Goal: Transaction & Acquisition: Purchase product/service

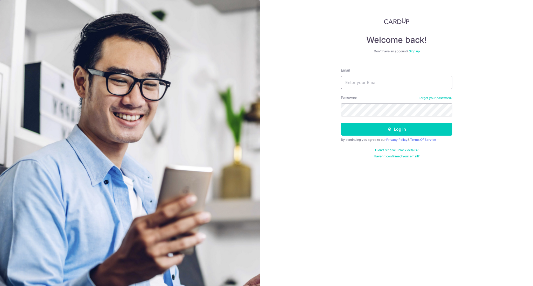
click at [350, 84] on input "Email" at bounding box center [396, 82] width 111 height 13
type input "[EMAIL_ADDRESS][DOMAIN_NAME]"
click at [341, 123] on button "Log in" at bounding box center [396, 129] width 111 height 13
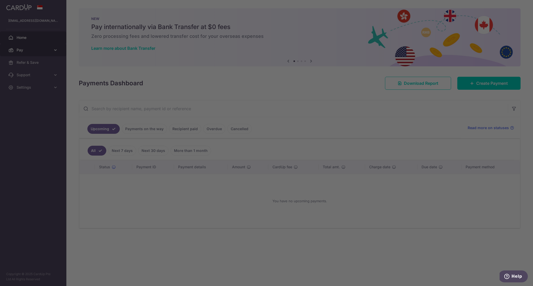
click at [35, 53] on div at bounding box center [269, 144] width 538 height 289
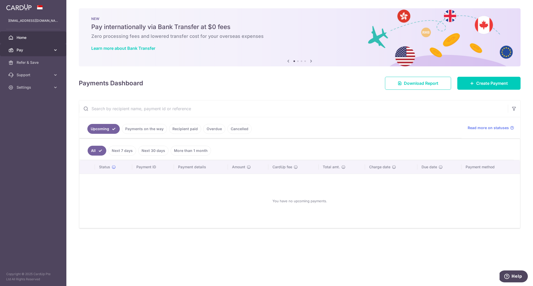
click at [55, 52] on icon at bounding box center [55, 49] width 5 height 5
click at [41, 89] on span "Cards" at bounding box center [34, 87] width 34 height 5
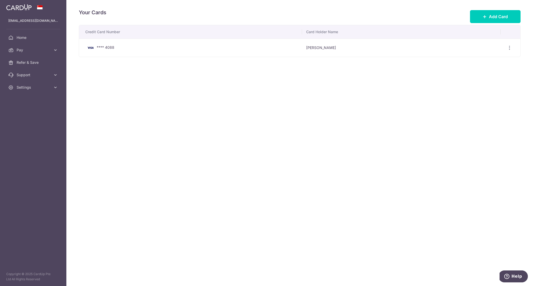
click at [165, 46] on div "**** 4088" at bounding box center [191, 48] width 212 height 6
click at [504, 54] on td "View/Edit Delete" at bounding box center [510, 48] width 20 height 18
click at [505, 48] on div "View/Edit Delete" at bounding box center [509, 48] width 10 height 10
click at [513, 49] on div "View/Edit Delete" at bounding box center [509, 48] width 10 height 10
click at [510, 49] on icon "button" at bounding box center [508, 47] width 5 height 5
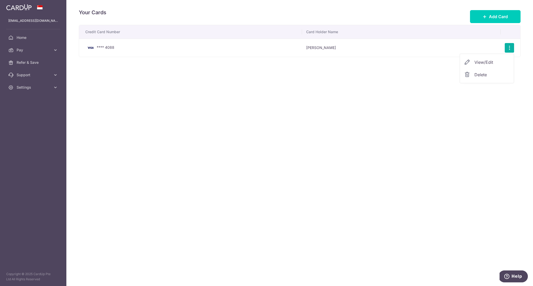
click at [496, 62] on span "View/Edit" at bounding box center [491, 62] width 35 height 6
click at [140, 52] on td "**** 4088" at bounding box center [190, 48] width 223 height 18
click at [33, 50] on span "Pay" at bounding box center [34, 49] width 34 height 5
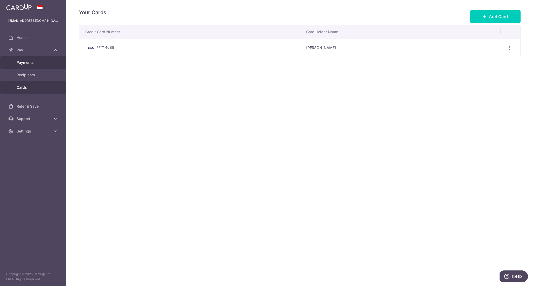
click at [49, 67] on link "Payments" at bounding box center [33, 62] width 66 height 12
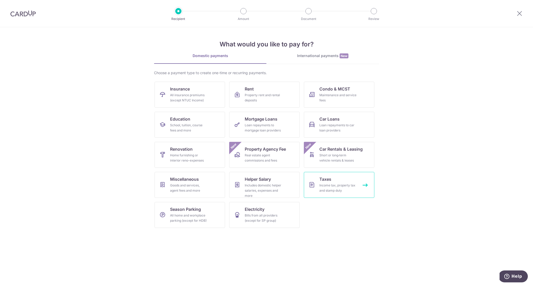
click at [325, 177] on span "Taxes" at bounding box center [325, 179] width 12 height 6
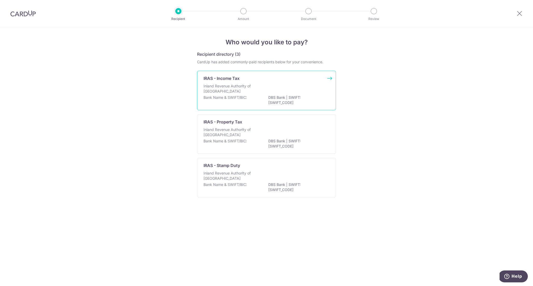
click at [298, 86] on div "Inland Revenue Authority of Singapore" at bounding box center [266, 88] width 126 height 11
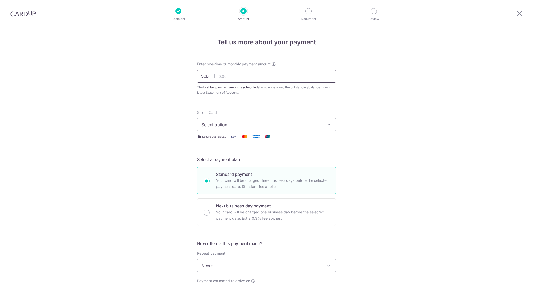
click at [278, 76] on input "text" at bounding box center [266, 76] width 139 height 13
paste input "473.81"
type input "473.81"
click at [247, 132] on div "Select Card Select option Add credit card Your Cards **** 4088 Secure 256-bit S…" at bounding box center [266, 125] width 139 height 30
click at [252, 127] on span "Select option" at bounding box center [261, 124] width 121 height 6
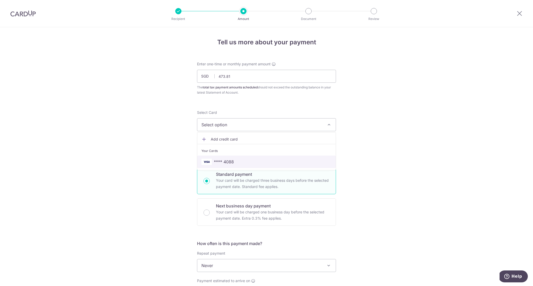
click at [239, 158] on link "**** 4088" at bounding box center [266, 161] width 138 height 12
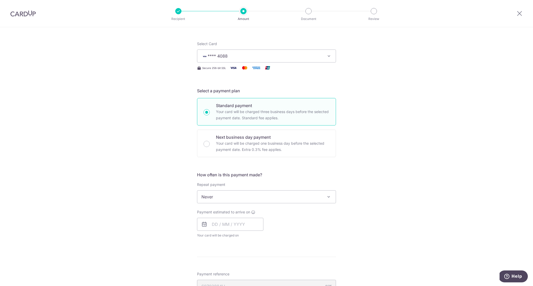
scroll to position [103, 0]
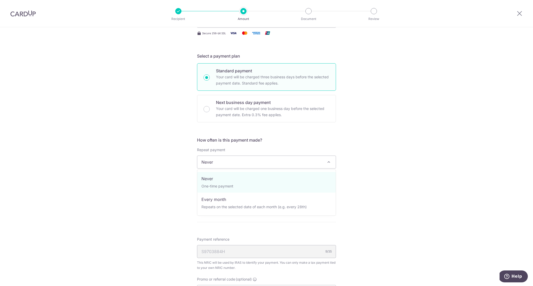
click at [280, 164] on span "Never" at bounding box center [266, 162] width 138 height 12
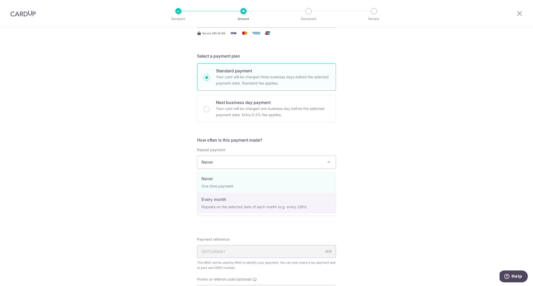
select select "3"
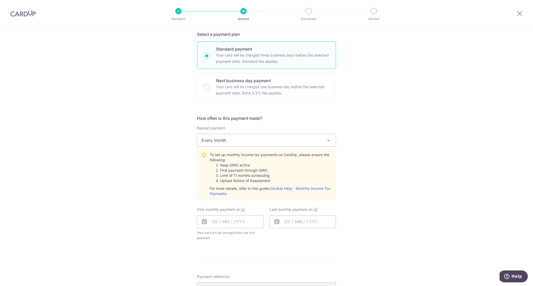
scroll to position [159, 0]
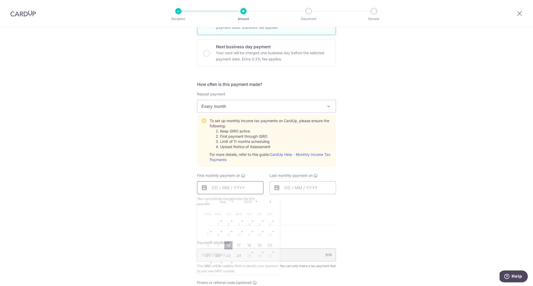
click at [226, 184] on input "text" at bounding box center [230, 187] width 66 height 13
click at [208, 202] on div "Prev Next Sep Oct Nov Dec 2025 2026" at bounding box center [238, 201] width 82 height 12
click at [304, 188] on input "text" at bounding box center [302, 187] width 66 height 13
click at [384, 156] on div "Tell us more about your payment Enter one-time or monthly payment amount SGD 47…" at bounding box center [266, 138] width 533 height 540
click at [250, 183] on input "text" at bounding box center [230, 187] width 66 height 13
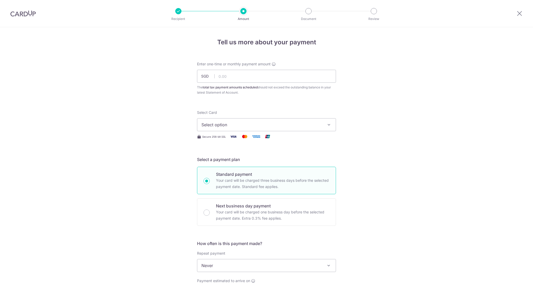
click at [23, 15] on img at bounding box center [22, 13] width 25 height 6
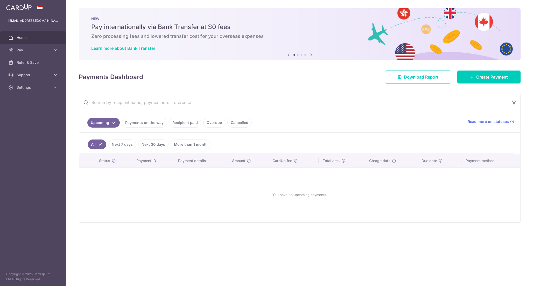
click at [190, 122] on link "Recipient paid" at bounding box center [185, 123] width 32 height 10
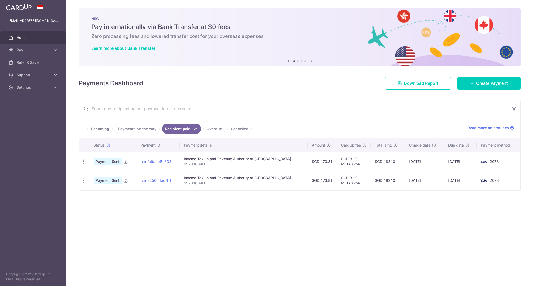
click at [317, 161] on td "SGD 473.81" at bounding box center [321, 161] width 29 height 19
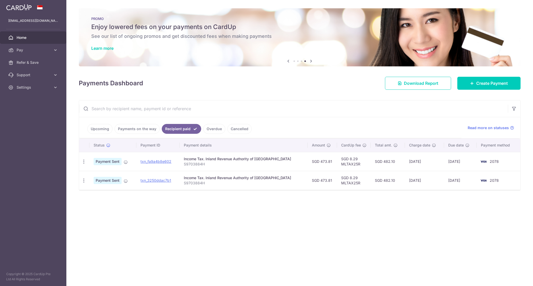
click at [319, 181] on td "SGD 473.81" at bounding box center [321, 180] width 29 height 19
click at [318, 163] on td "SGD 473.81" at bounding box center [321, 161] width 29 height 19
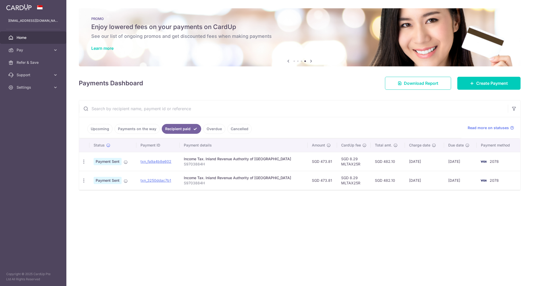
click at [318, 163] on td "SGD 473.81" at bounding box center [321, 161] width 29 height 19
